Goal: Task Accomplishment & Management: Manage account settings

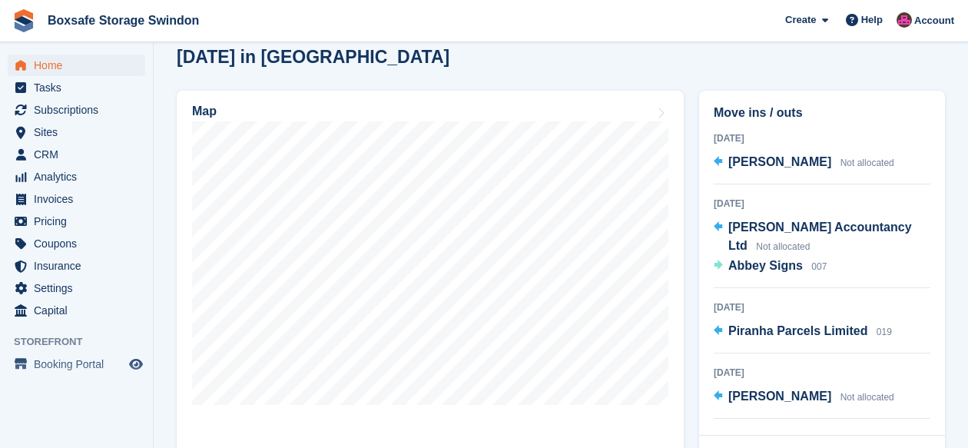
scroll to position [433, 0]
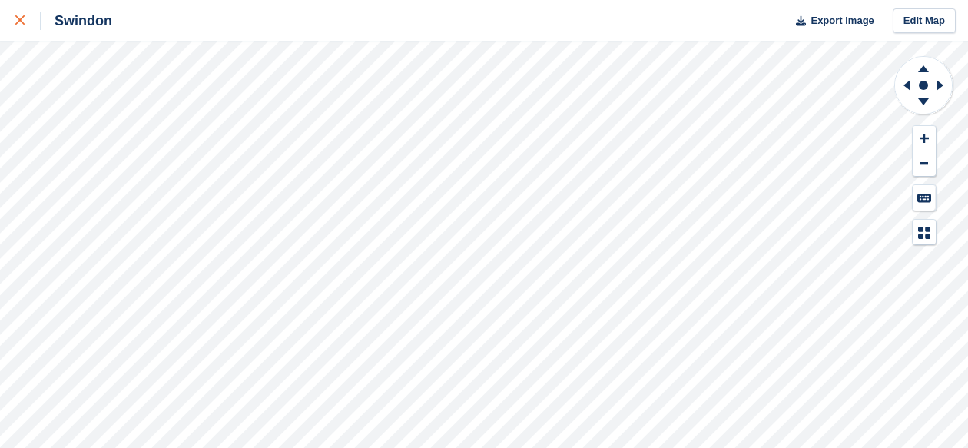
click at [18, 22] on icon at bounding box center [19, 19] width 9 height 9
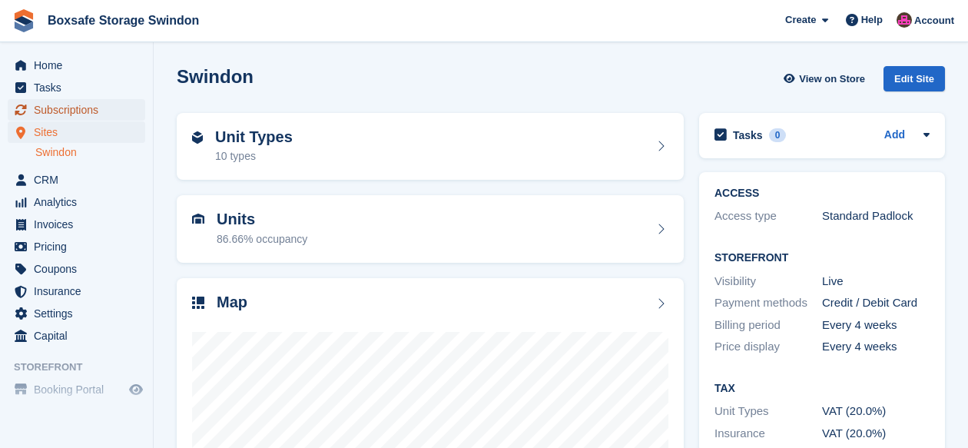
click at [82, 110] on span "Subscriptions" at bounding box center [80, 110] width 92 height 22
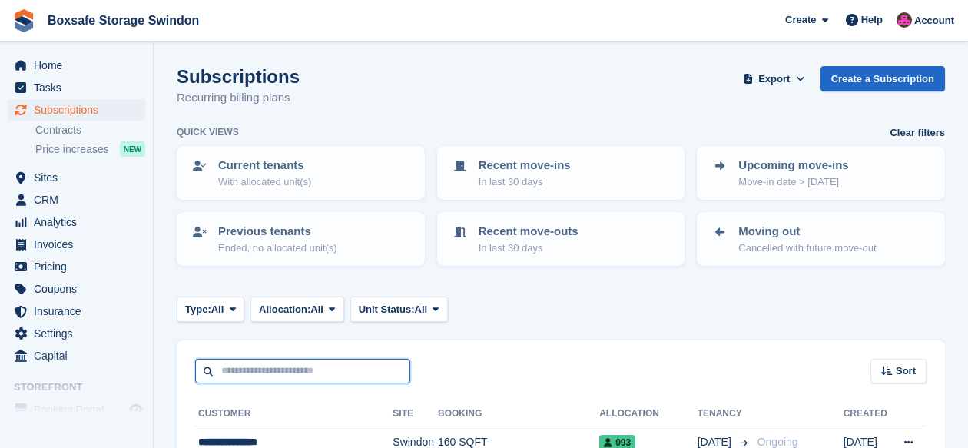
click at [278, 368] on input "text" at bounding box center [302, 371] width 215 height 25
type input "*****"
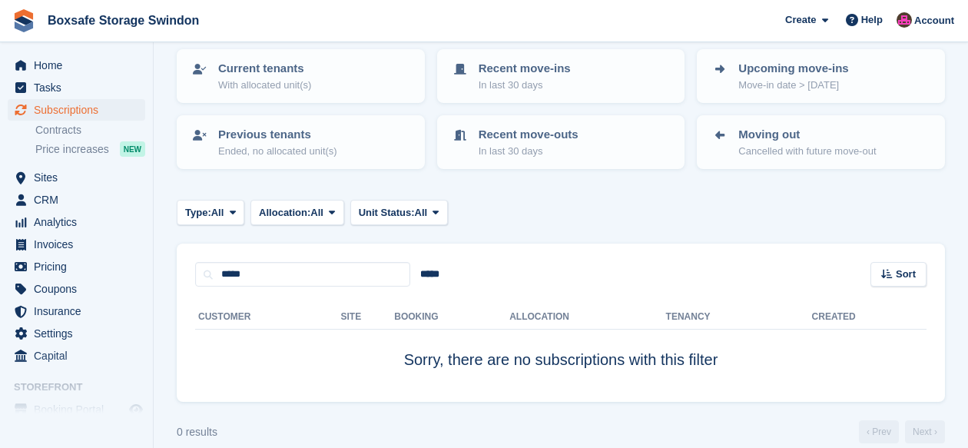
scroll to position [115, 0]
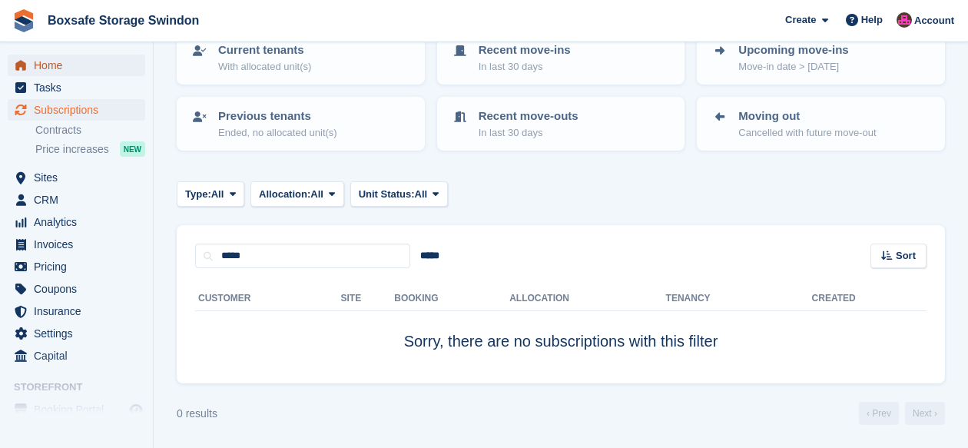
click at [43, 66] on span "Home" at bounding box center [80, 66] width 92 height 22
